Goal: Task Accomplishment & Management: Use online tool/utility

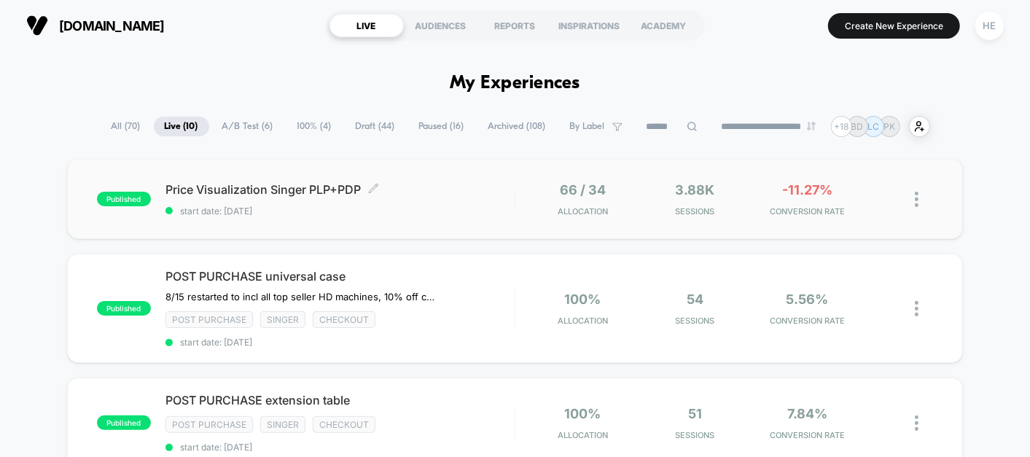
click at [456, 182] on span "Price Visualization Singer PLP+PDP Click to edit experience details" at bounding box center [339, 189] width 349 height 15
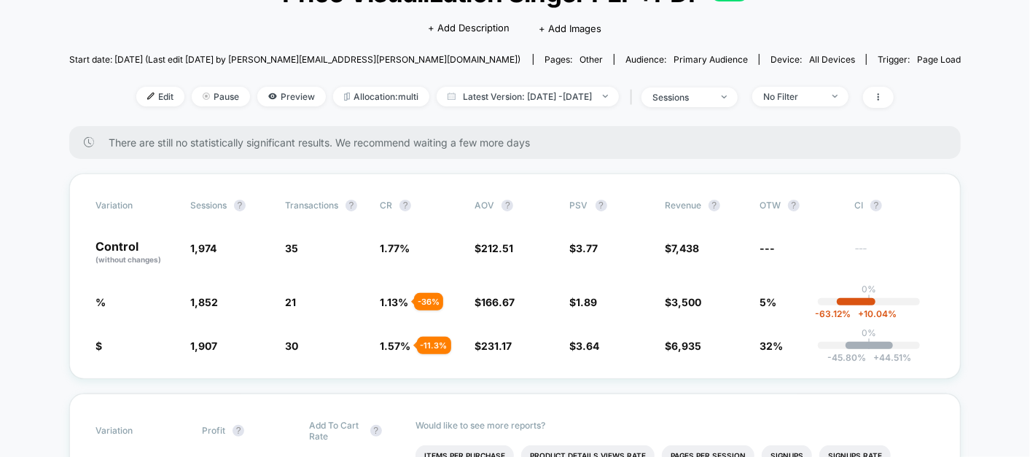
scroll to position [121, 0]
click at [844, 88] on span "No Filter" at bounding box center [800, 96] width 96 height 20
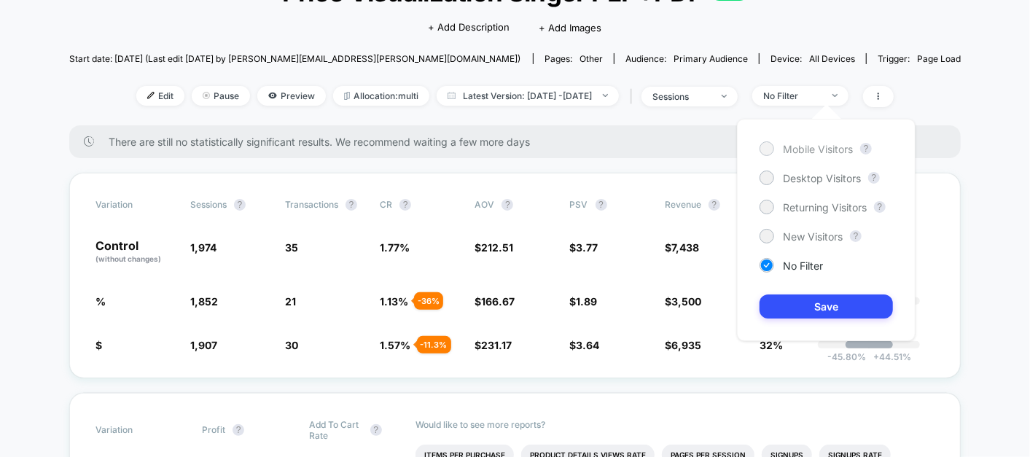
click at [834, 146] on span "Mobile Visitors" at bounding box center [818, 149] width 70 height 12
click at [807, 300] on button "Save" at bounding box center [825, 306] width 133 height 24
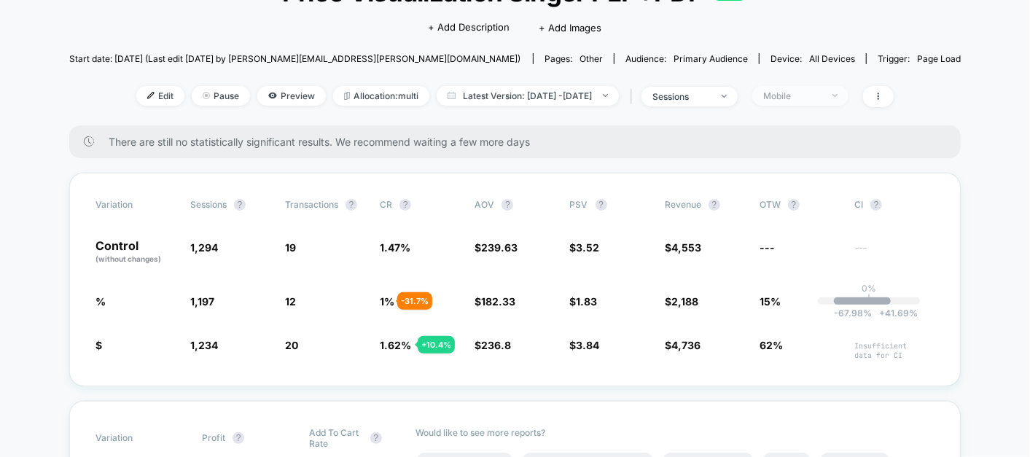
click at [821, 95] on div "Mobile" at bounding box center [792, 95] width 58 height 11
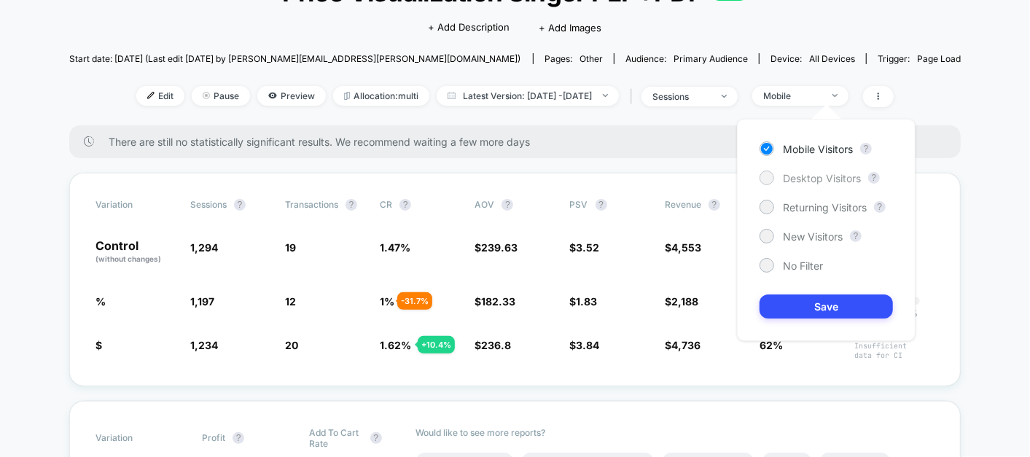
click at [834, 180] on span "Desktop Visitors" at bounding box center [822, 178] width 78 height 12
click at [826, 297] on button "Save" at bounding box center [825, 306] width 133 height 24
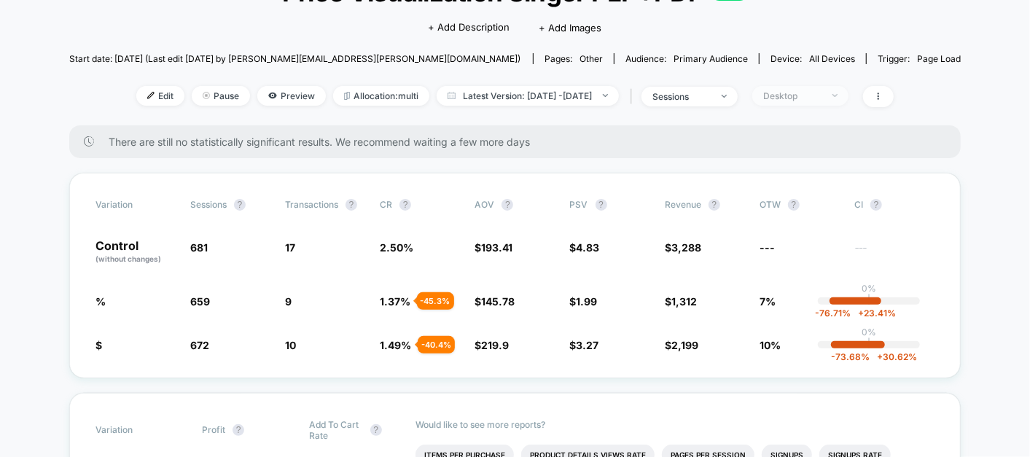
click at [821, 95] on div "Desktop" at bounding box center [792, 95] width 58 height 11
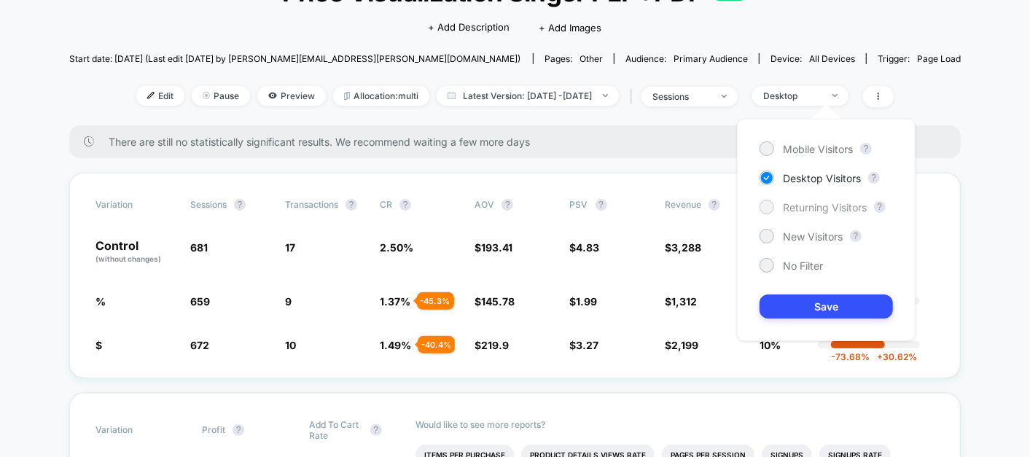
click at [798, 204] on span "Returning Visitors" at bounding box center [825, 207] width 84 height 12
click at [796, 297] on button "Save" at bounding box center [825, 306] width 133 height 24
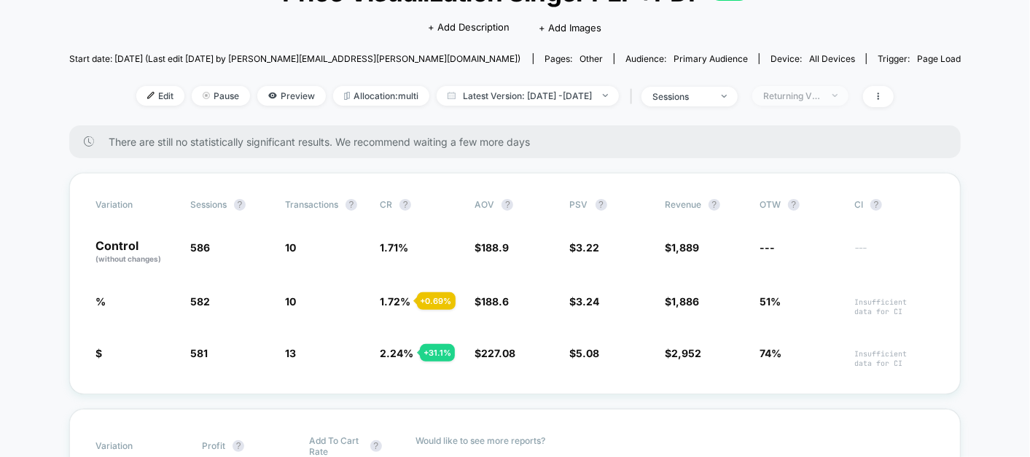
click at [818, 98] on div "Returning Visitors" at bounding box center [792, 95] width 58 height 11
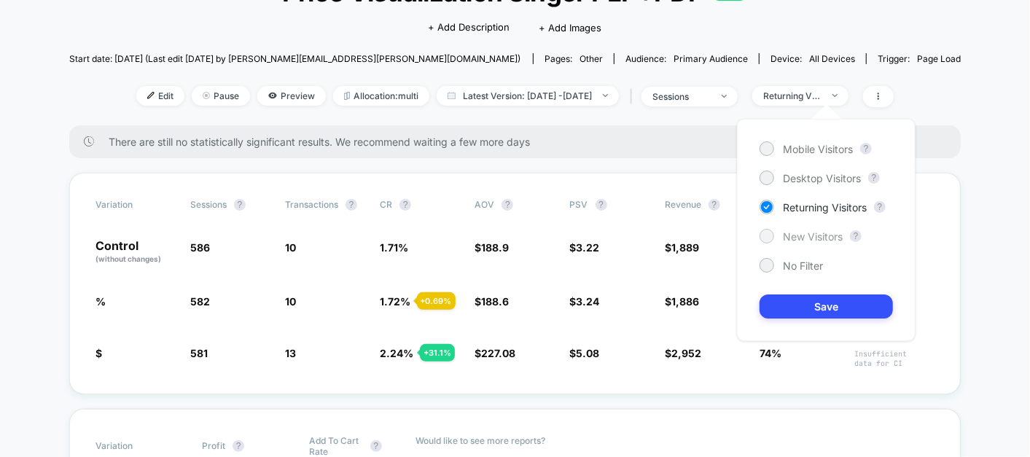
click at [803, 240] on span "New Visitors" at bounding box center [813, 236] width 60 height 12
click at [803, 312] on button "Save" at bounding box center [825, 306] width 133 height 24
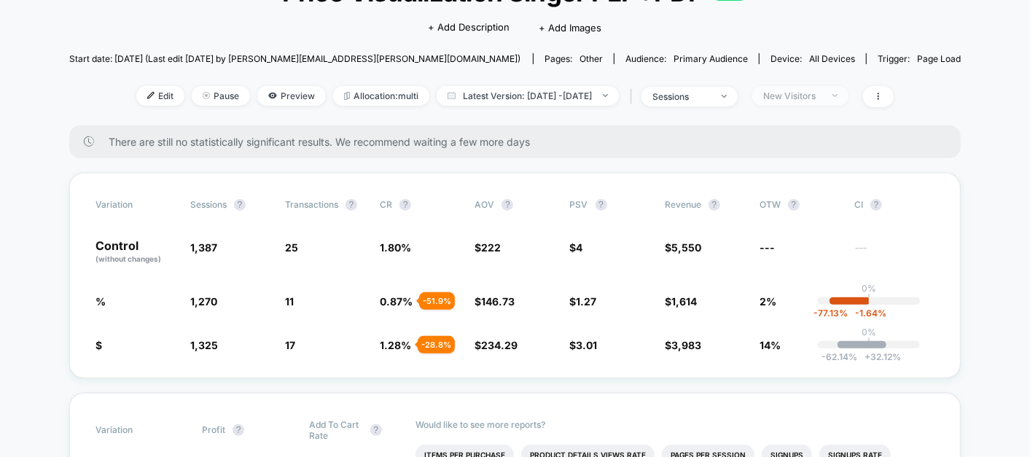
click at [821, 99] on div "New Visitors" at bounding box center [792, 95] width 58 height 11
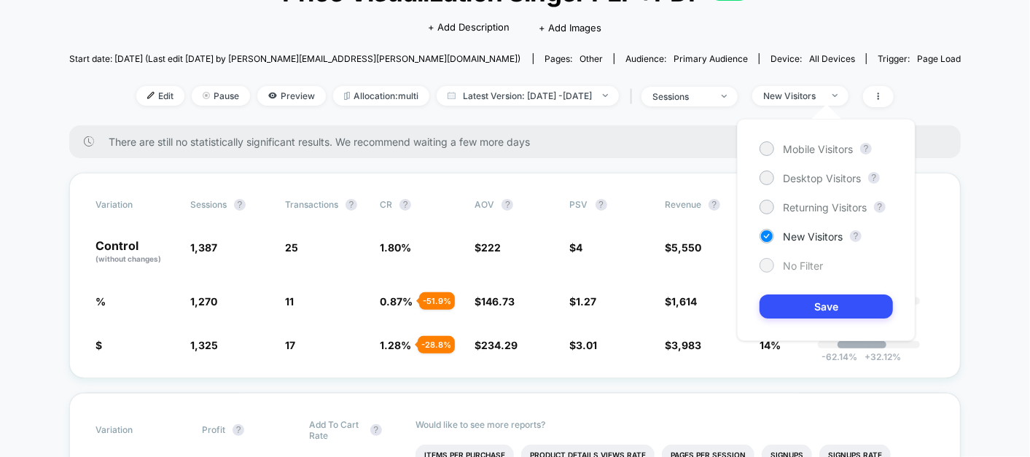
click at [791, 262] on span "No Filter" at bounding box center [803, 265] width 40 height 12
click at [801, 316] on button "Save" at bounding box center [825, 306] width 133 height 24
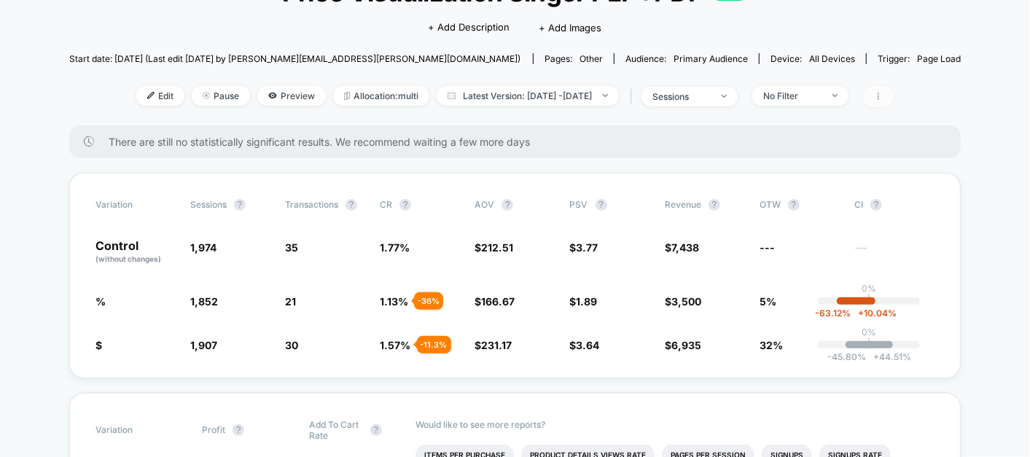
click at [893, 102] on span at bounding box center [878, 96] width 31 height 21
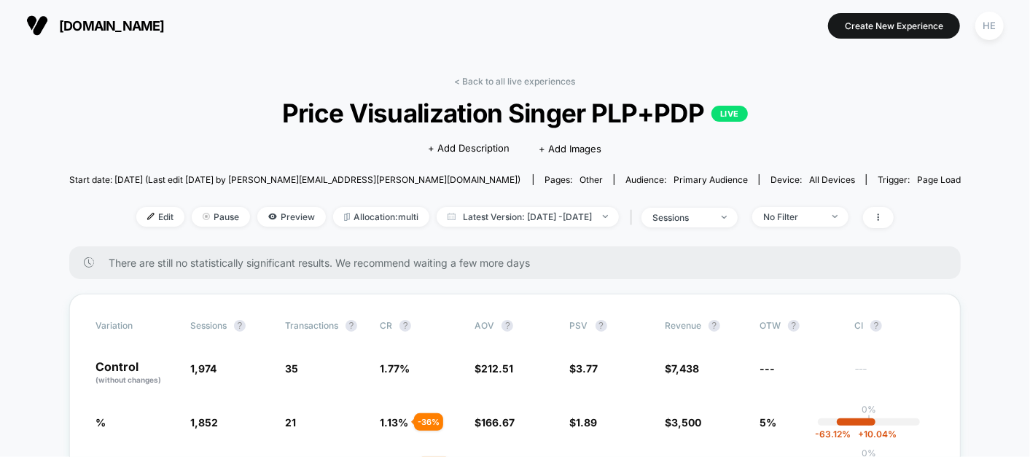
click at [493, 77] on link "< Back to all live experiences" at bounding box center [515, 81] width 121 height 11
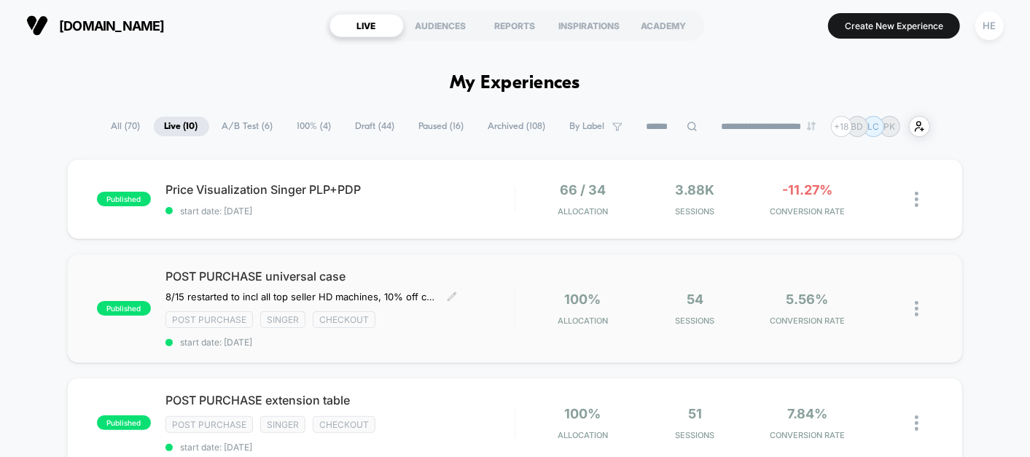
click at [440, 273] on span "POST PURCHASE universal case" at bounding box center [339, 276] width 349 height 15
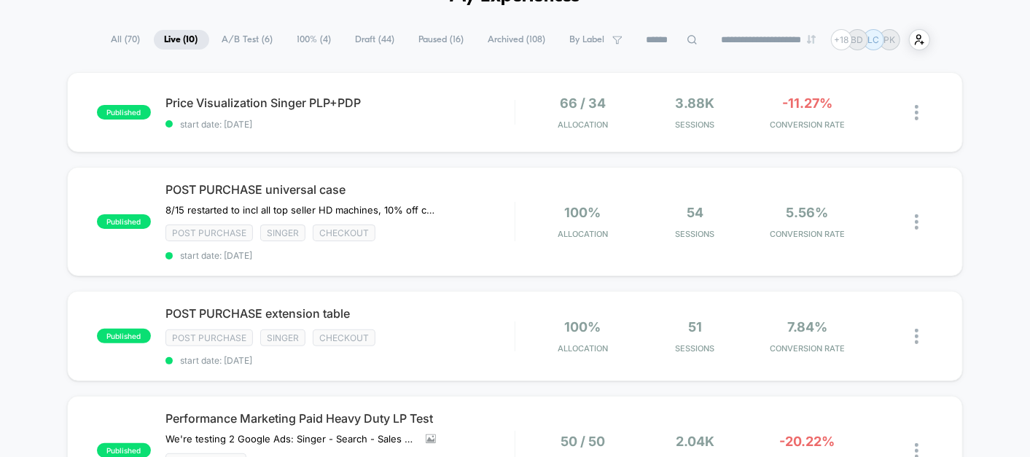
scroll to position [87, 0]
click at [497, 354] on span "start date: [DATE]" at bounding box center [339, 359] width 349 height 11
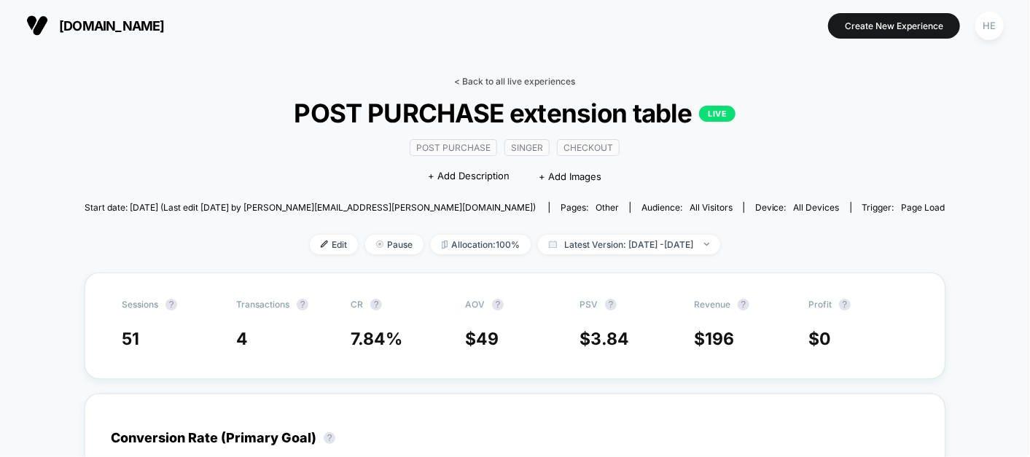
click at [465, 77] on link "< Back to all live experiences" at bounding box center [515, 81] width 121 height 11
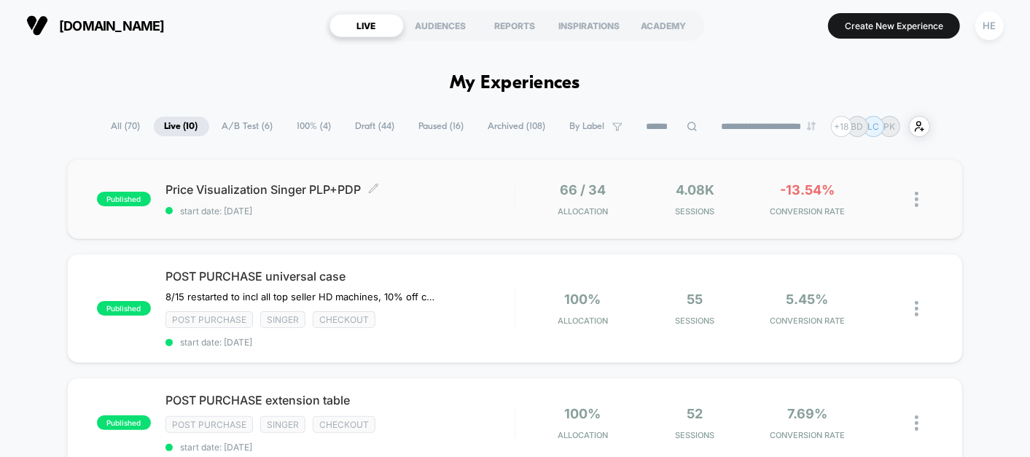
click at [439, 191] on span "Price Visualization Singer PLP+PDP Click to edit experience details" at bounding box center [339, 189] width 349 height 15
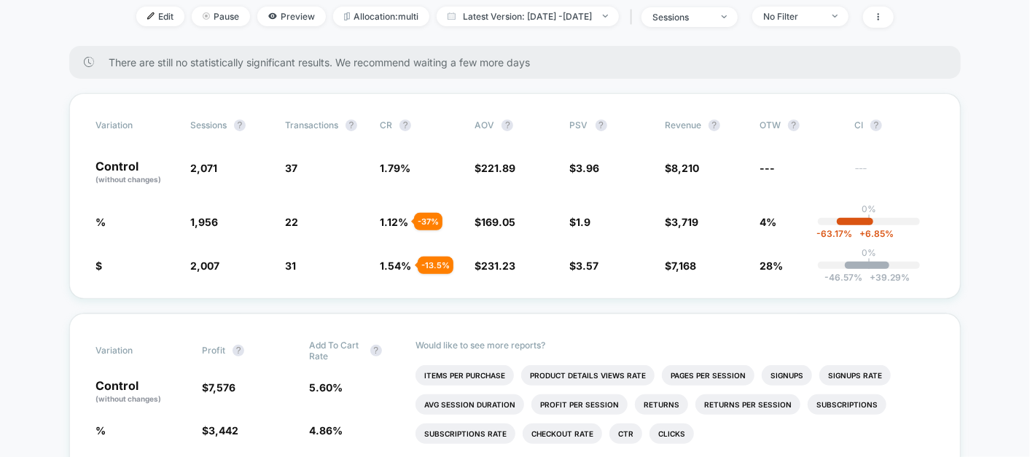
scroll to position [332, 0]
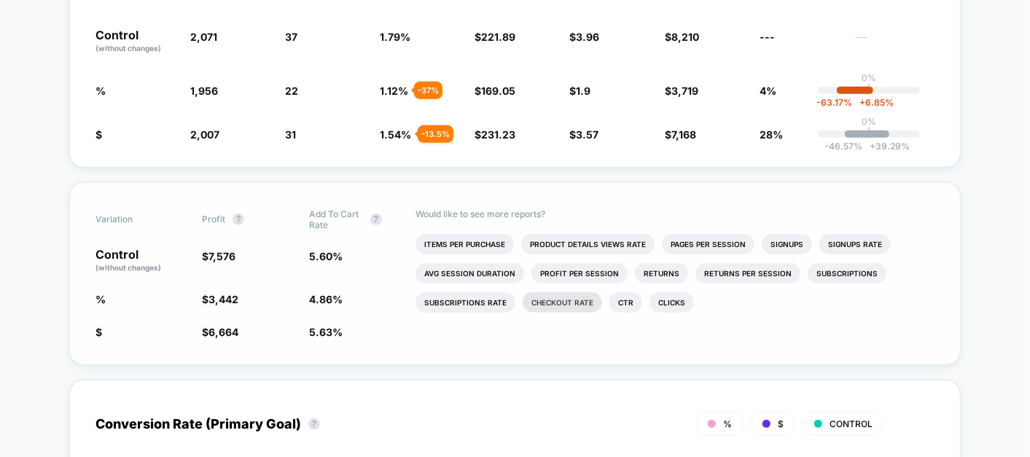
click at [557, 295] on li "Checkout Rate" at bounding box center [562, 302] width 79 height 20
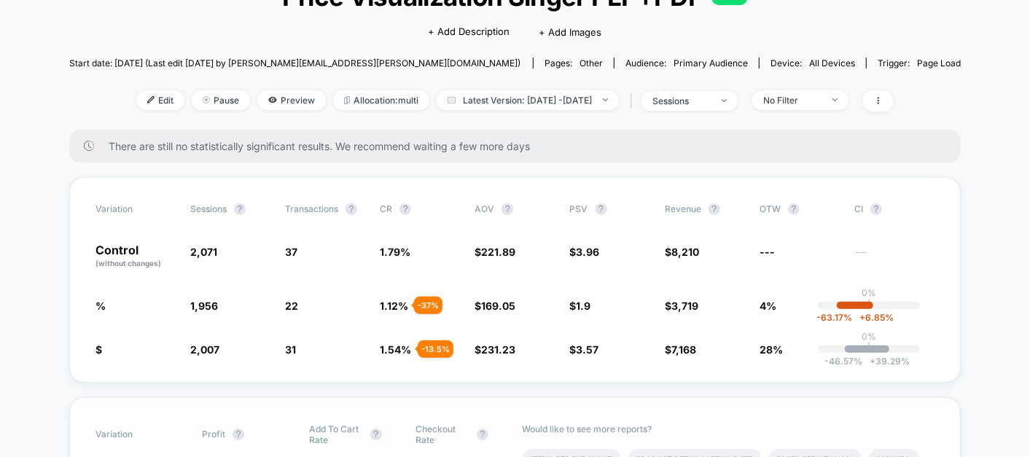
scroll to position [0, 0]
